Goal: Information Seeking & Learning: Learn about a topic

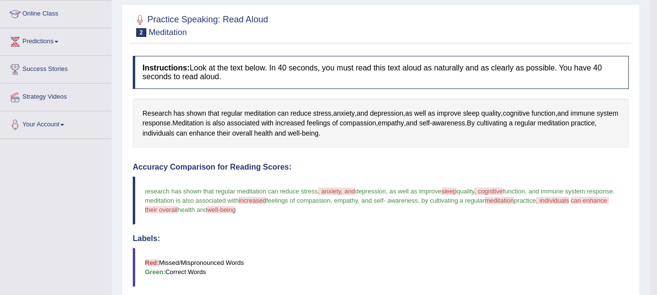
scroll to position [78, 0]
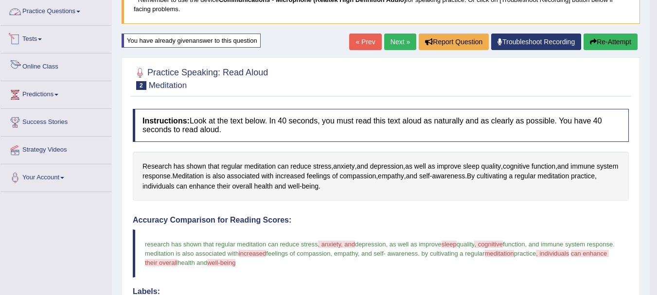
click at [40, 65] on link "Online Class" at bounding box center [55, 65] width 111 height 24
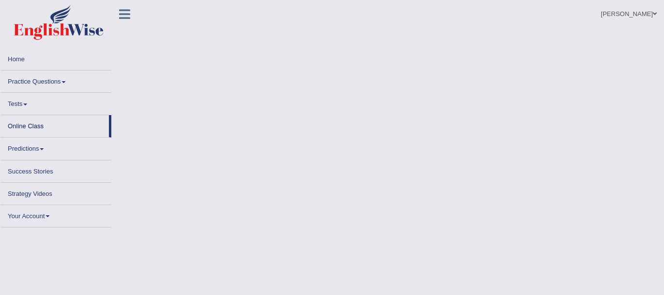
click at [23, 86] on link "Practice Questions" at bounding box center [55, 79] width 111 height 19
click at [32, 83] on link "Practice Questions" at bounding box center [55, 79] width 111 height 19
drag, startPoint x: 32, startPoint y: 83, endPoint x: 235, endPoint y: 83, distance: 202.7
click at [235, 83] on body "Toggle navigation Home Practice Questions Speaking Practice Read Aloud Repeat S…" at bounding box center [332, 147] width 664 height 295
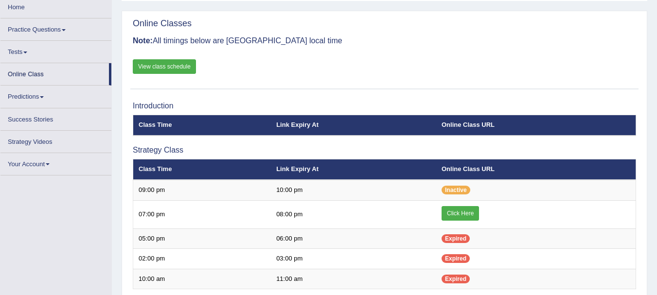
scroll to position [97, 0]
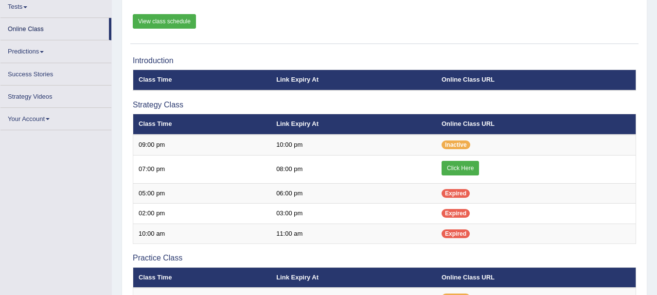
click at [123, 35] on div "Online Classes Note: All timings below are [GEOGRAPHIC_DATA] local time View cl…" at bounding box center [384, 230] width 525 height 530
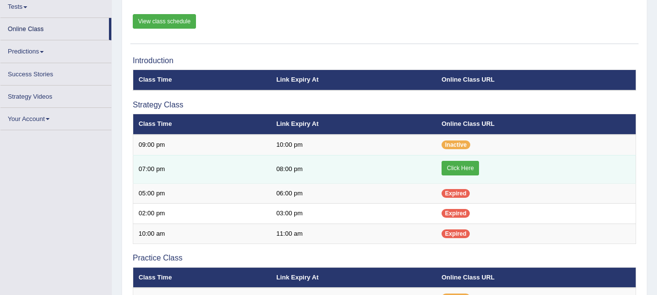
click at [451, 170] on link "Click Here" at bounding box center [459, 168] width 37 height 15
click at [465, 170] on link "Click Here" at bounding box center [459, 168] width 37 height 15
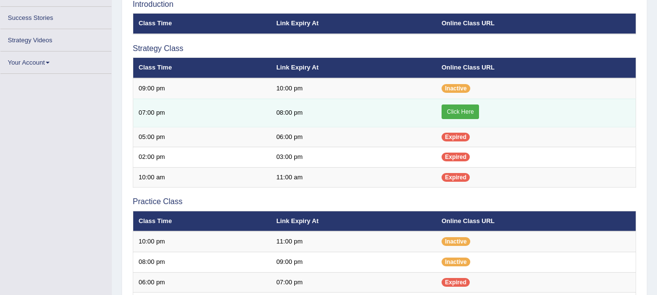
scroll to position [156, 0]
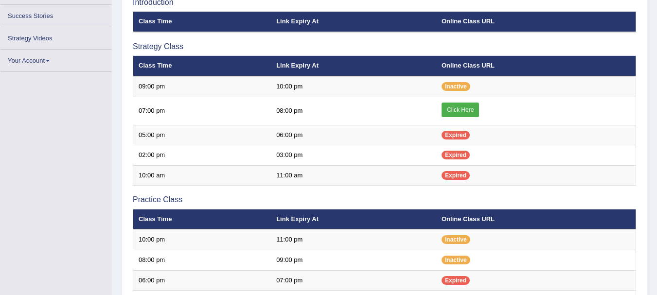
click at [97, 144] on div "Toggle navigation Home Practice Questions Speaking Practice Read Aloud Repeat S…" at bounding box center [328, 154] width 657 height 620
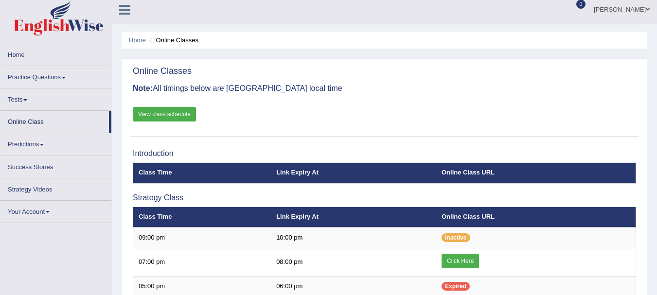
scroll to position [0, 0]
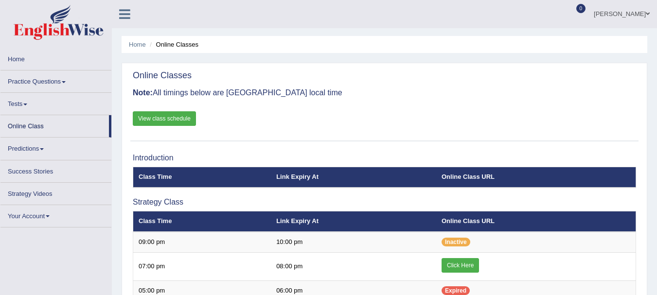
click at [38, 80] on link "Practice Questions" at bounding box center [55, 79] width 111 height 19
click at [160, 120] on link "View class schedule" at bounding box center [164, 118] width 63 height 15
click at [29, 79] on link "Practice Questions" at bounding box center [55, 79] width 111 height 19
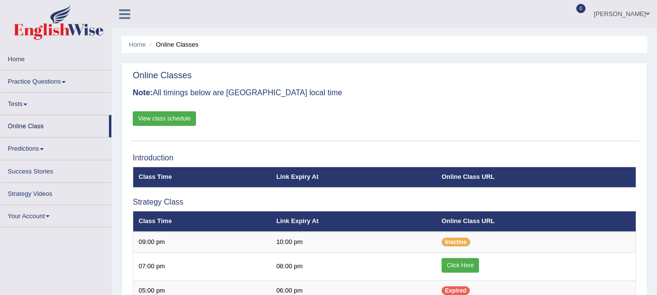
click at [29, 79] on link "Practice Questions" at bounding box center [55, 79] width 111 height 19
click at [46, 76] on link "Practice Questions" at bounding box center [55, 79] width 111 height 19
click at [61, 80] on link "Practice Questions" at bounding box center [55, 79] width 111 height 19
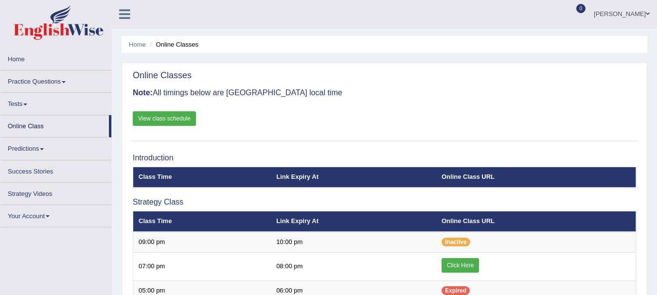
click at [61, 80] on link "Practice Questions" at bounding box center [55, 79] width 111 height 19
click at [66, 81] on span at bounding box center [64, 82] width 4 height 2
click at [37, 79] on link "Practice Questions" at bounding box center [55, 79] width 111 height 19
click at [65, 79] on link "Practice Questions" at bounding box center [55, 79] width 111 height 19
click at [66, 92] on li "Practice Questions Speaking Practice Read Aloud Repeat Sentence Describe Image …" at bounding box center [55, 81] width 111 height 22
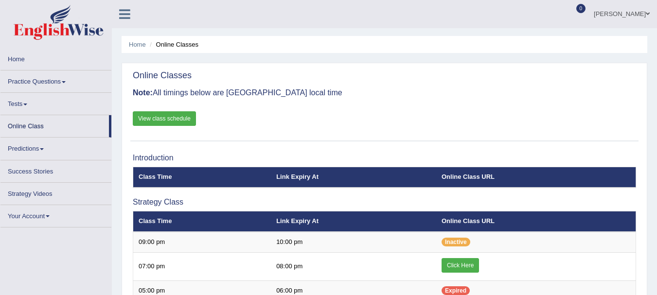
click at [66, 92] on li "Practice Questions Speaking Practice Read Aloud Repeat Sentence Describe Image …" at bounding box center [55, 81] width 111 height 22
click at [67, 85] on link "Practice Questions" at bounding box center [55, 79] width 111 height 19
click at [67, 100] on link "Tests" at bounding box center [55, 102] width 111 height 19
click at [62, 85] on link "Practice Questions" at bounding box center [55, 79] width 111 height 19
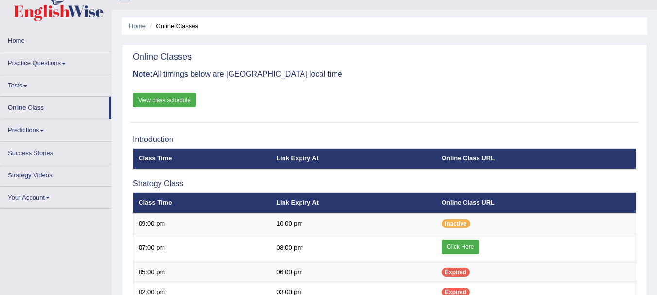
scroll to position [19, 0]
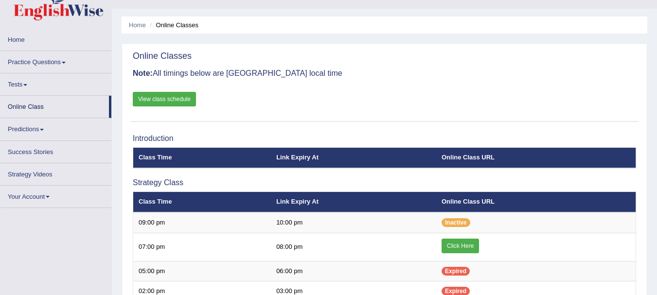
click at [49, 53] on link "Practice Questions" at bounding box center [55, 60] width 111 height 19
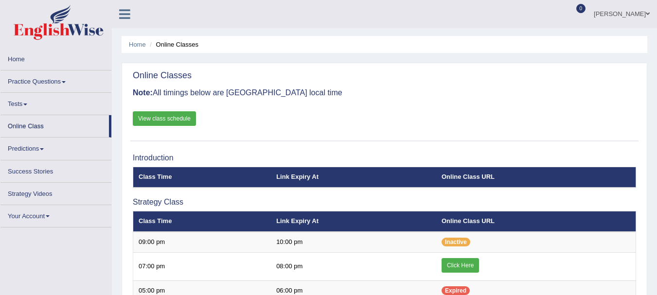
click at [63, 80] on link "Practice Questions" at bounding box center [55, 79] width 111 height 19
